Goal: Transaction & Acquisition: Purchase product/service

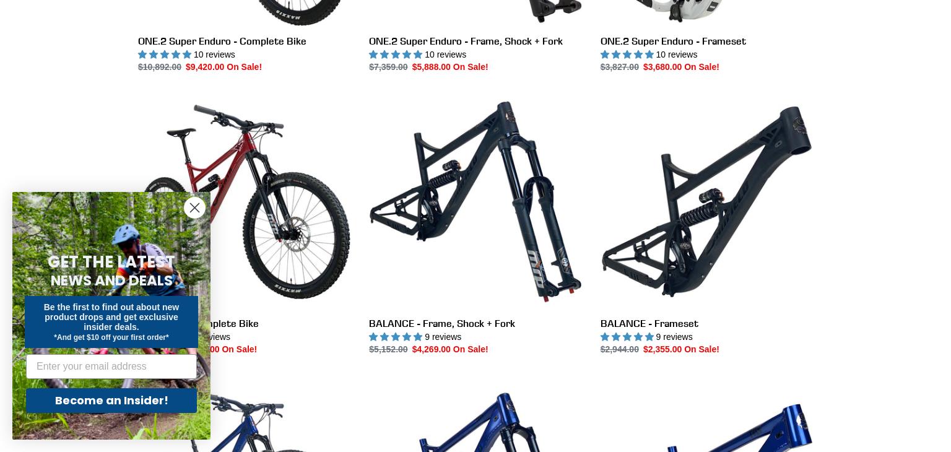
scroll to position [1115, 0]
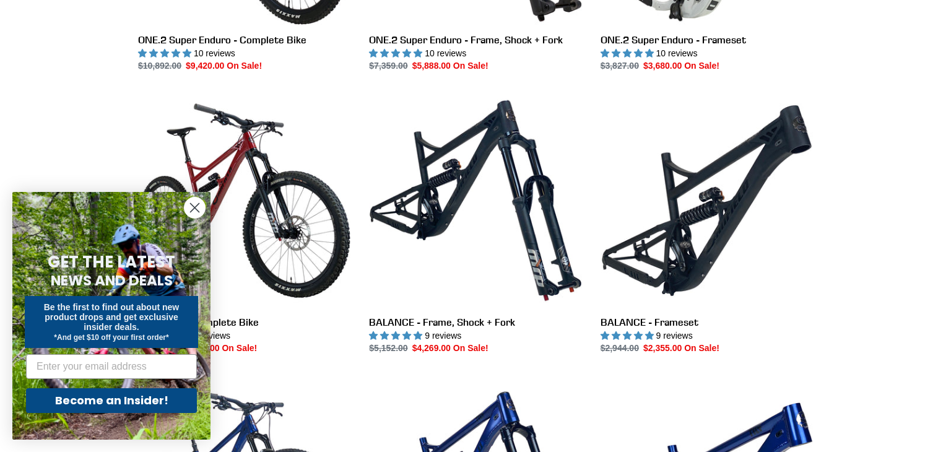
click at [188, 206] on circle "Close dialog" at bounding box center [195, 208] width 20 height 20
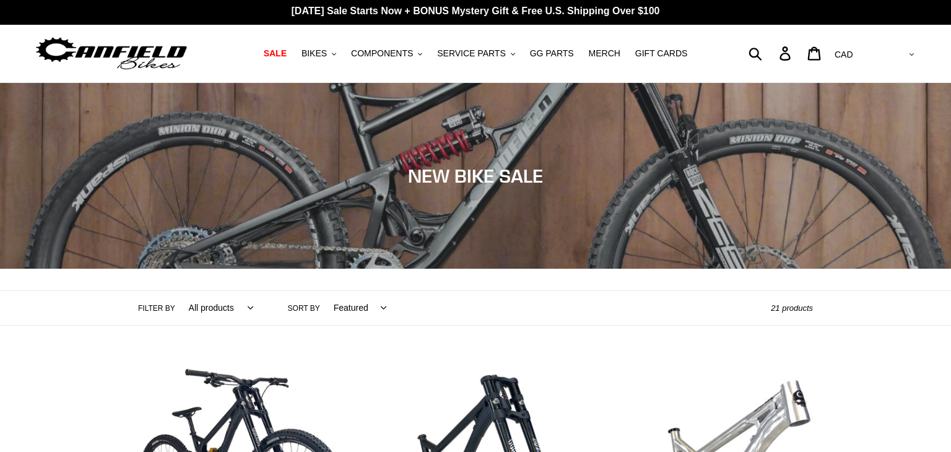
scroll to position [0, 0]
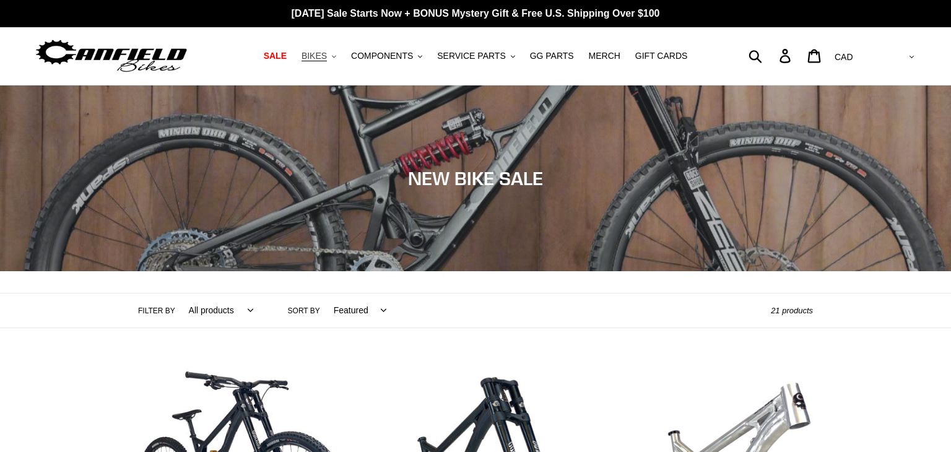
click at [327, 54] on span "BIKES" at bounding box center [314, 56] width 25 height 11
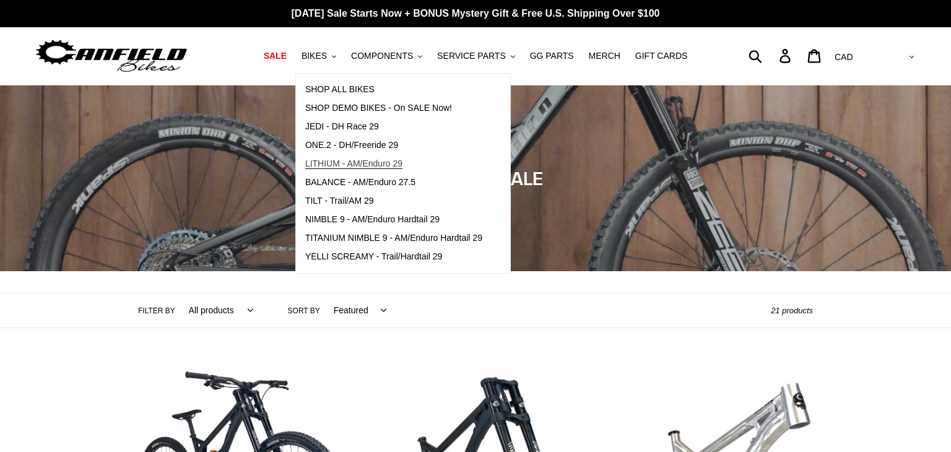
click at [342, 163] on span "LITHIUM - AM/Enduro 29" at bounding box center [353, 164] width 97 height 11
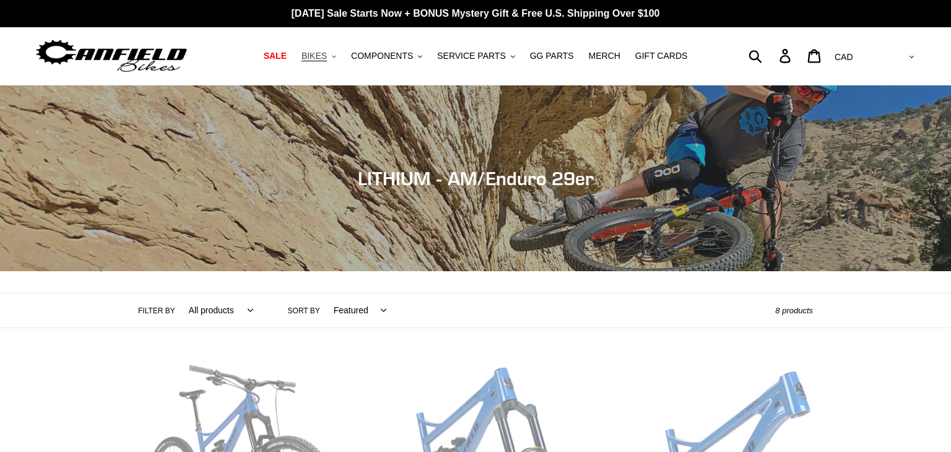
click at [327, 53] on span "BIKES" at bounding box center [314, 56] width 25 height 11
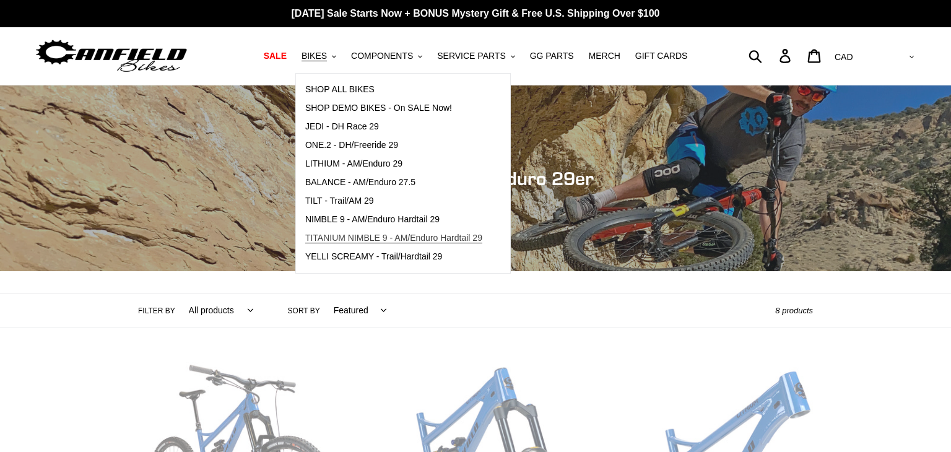
click at [350, 237] on span "TITANIUM NIMBLE 9 - AM/Enduro Hardtail 29" at bounding box center [393, 238] width 177 height 11
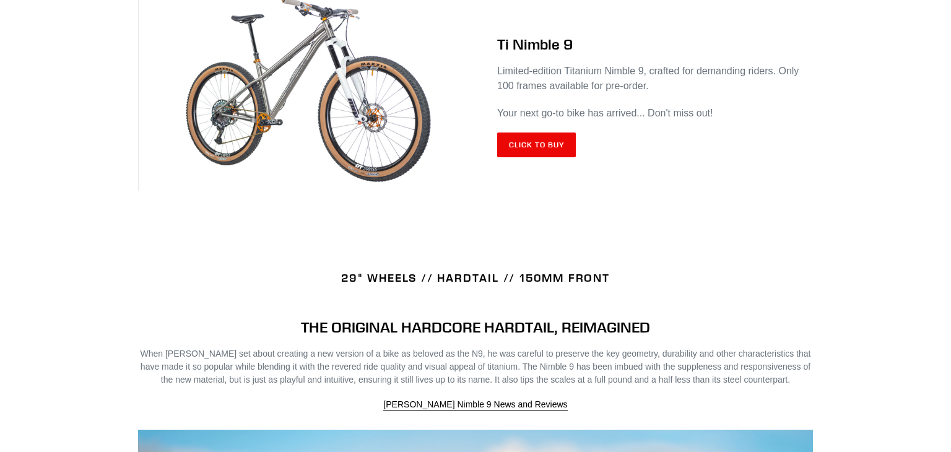
scroll to position [570, 0]
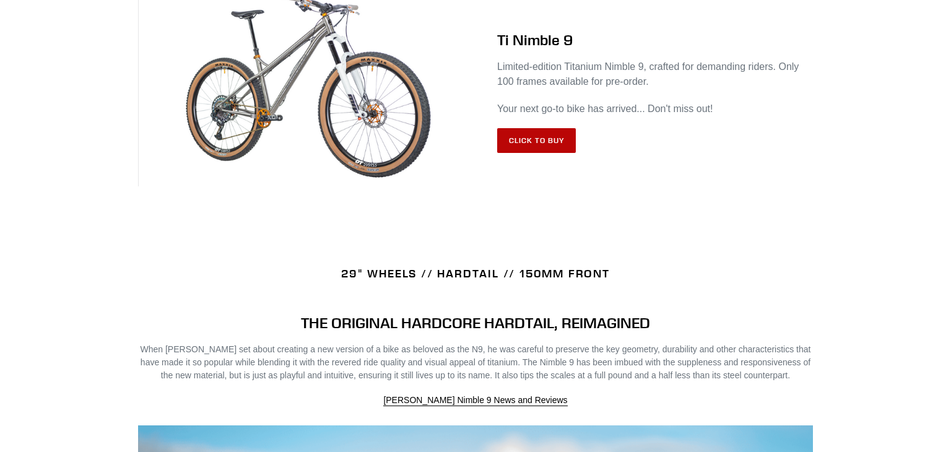
click at [542, 146] on link "Click to Buy" at bounding box center [536, 140] width 79 height 25
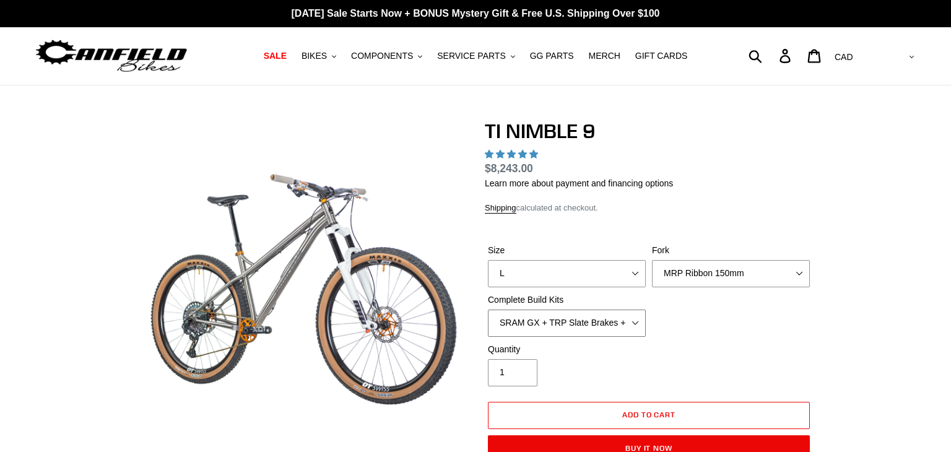
click at [625, 310] on select "SRAM GX + TRP Slate Brakes + Rotors + e13 LG-1 Wheels SHIMANO XT + SHIMANO brak…" at bounding box center [567, 323] width 158 height 27
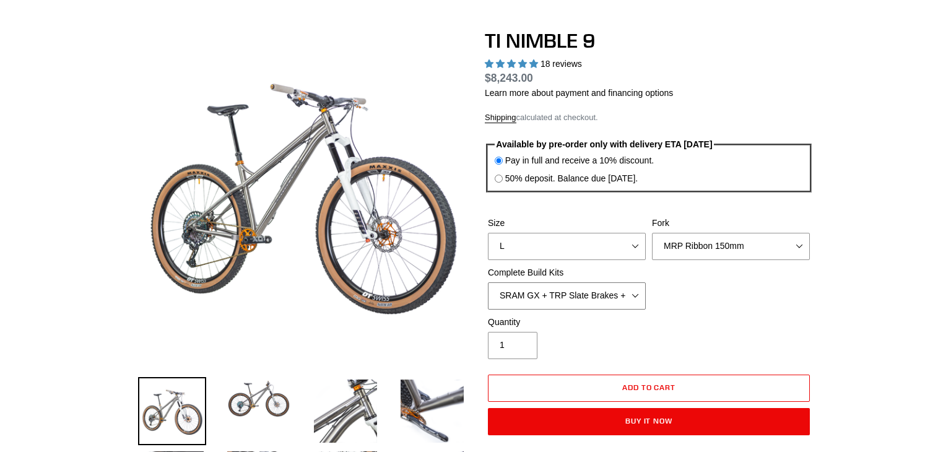
select select "highest-rating"
click at [488, 282] on select "SRAM GX + TRP Slate Brakes + Rotors + e13 LG-1 Wheels SHIMANO XT + SHIMANO brak…" at bounding box center [567, 295] width 158 height 27
click at [582, 293] on select "SRAM GX + TRP Slate Brakes + Rotors + e13 LG-1 Wheels SHIMANO XT + SHIMANO brak…" at bounding box center [567, 295] width 158 height 27
click at [488, 282] on select "SRAM GX + TRP Slate Brakes + Rotors + e13 LG-1 Wheels SHIMANO XT + SHIMANO brak…" at bounding box center [567, 295] width 158 height 27
click at [562, 300] on select "SRAM GX + TRP Slate Brakes + Rotors + e13 LG-1 Wheels SHIMANO XT + SHIMANO brak…" at bounding box center [567, 295] width 158 height 27
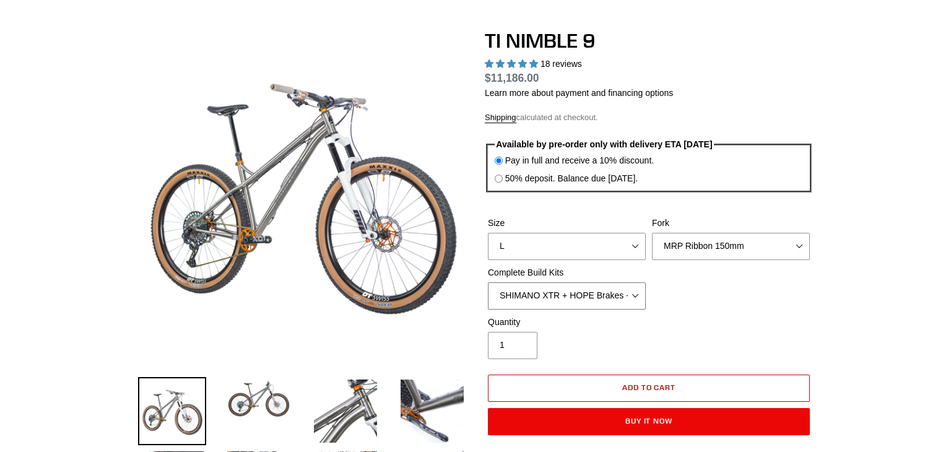
select select "Complete Build Kit - None (Contact us for Custom Builds)"
click at [488, 282] on select "SRAM GX + TRP Slate Brakes + Rotors + e13 LG-1 Wheels SHIMANO XT + SHIMANO brak…" at bounding box center [567, 295] width 158 height 27
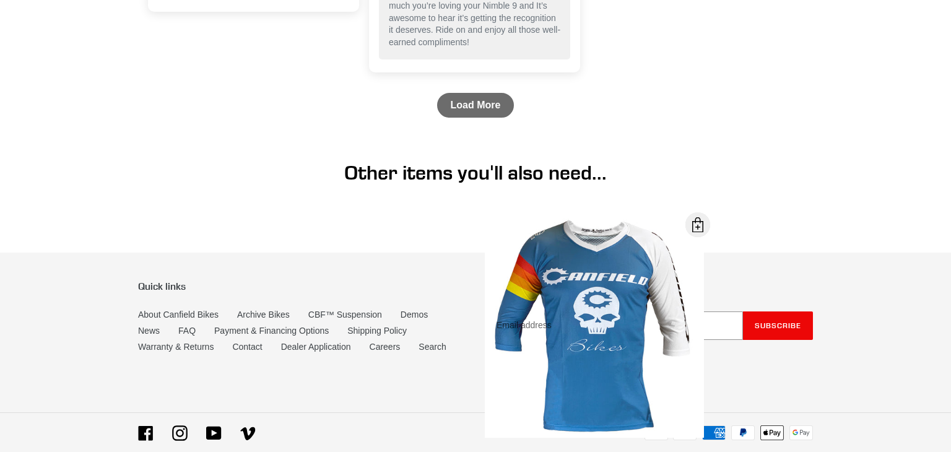
scroll to position [4304, 0]
